Goal: Task Accomplishment & Management: Manage account settings

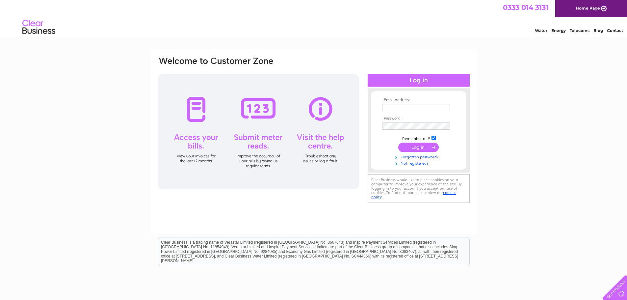
type input "lifestylepharmacy160@gmail.com"
click at [420, 148] on input "submit" at bounding box center [418, 146] width 40 height 9
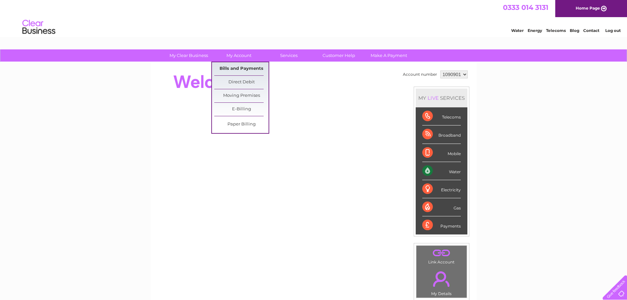
click at [254, 71] on link "Bills and Payments" at bounding box center [241, 68] width 54 height 13
click at [254, 67] on link "Bills and Payments" at bounding box center [241, 68] width 54 height 13
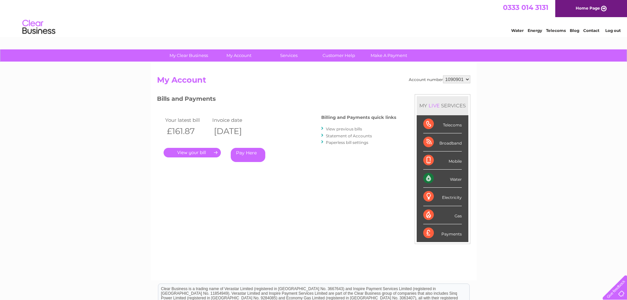
click at [344, 129] on link "View previous bills" at bounding box center [344, 128] width 36 height 5
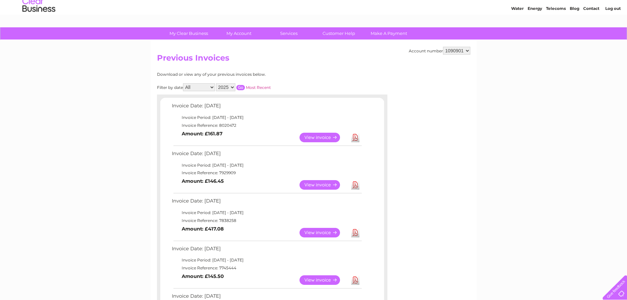
scroll to position [33, 0]
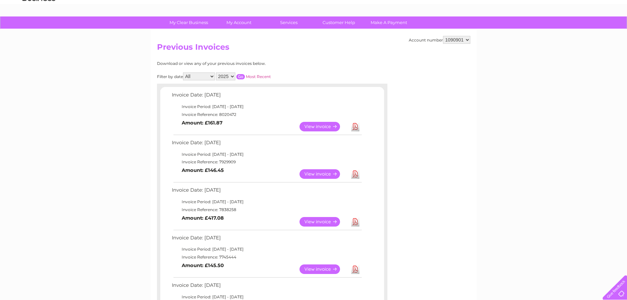
click at [320, 127] on link "View" at bounding box center [323, 127] width 48 height 10
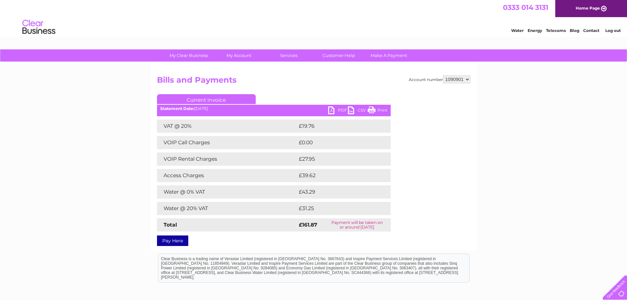
click at [338, 110] on link "PDF" at bounding box center [338, 111] width 20 height 10
click at [343, 107] on link "PDF" at bounding box center [338, 111] width 20 height 10
click at [334, 107] on link "PDF" at bounding box center [338, 111] width 20 height 10
